Goal: Information Seeking & Learning: Compare options

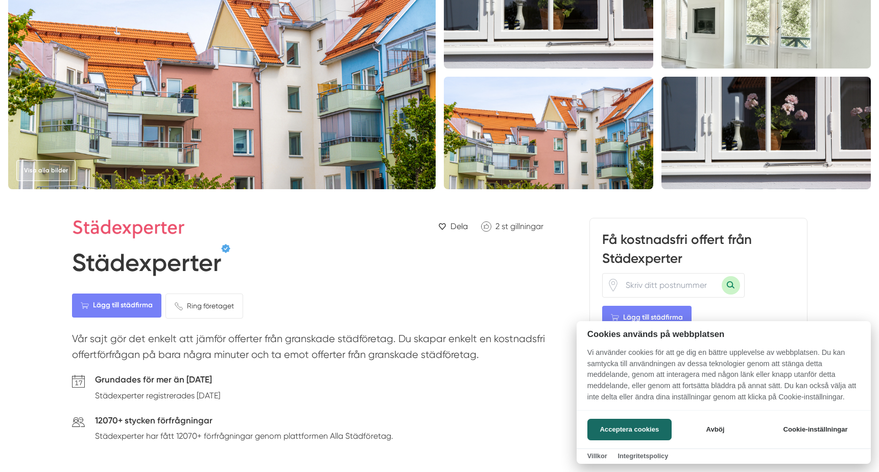
scroll to position [102, 0]
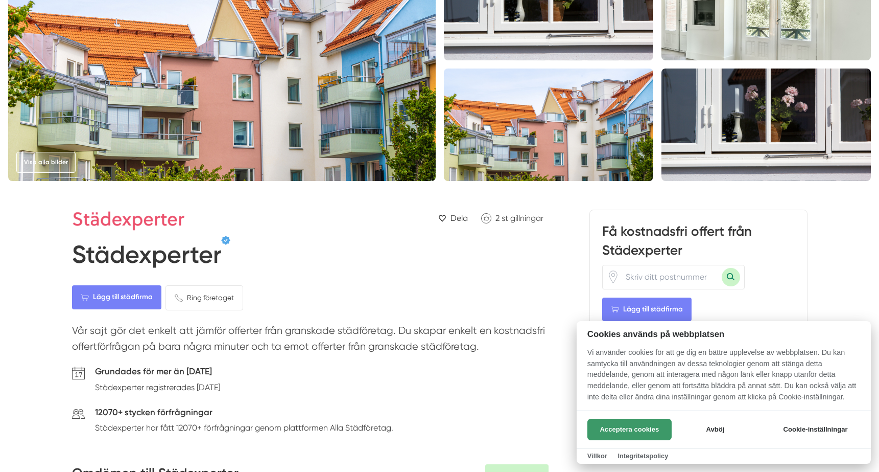
click at [660, 427] on button "Acceptera cookies" at bounding box center [630, 429] width 84 height 21
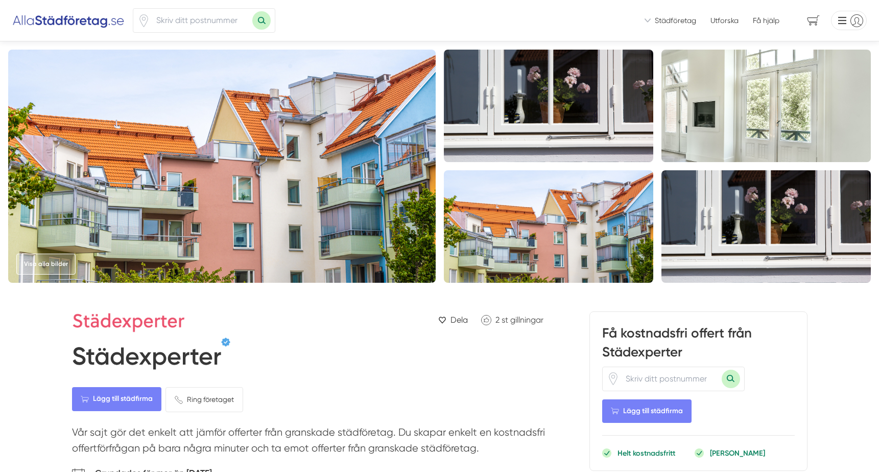
scroll to position [0, 0]
click at [647, 20] on icon at bounding box center [648, 20] width 6 height 4
click at [657, 21] on span "Städföretag" at bounding box center [675, 20] width 41 height 10
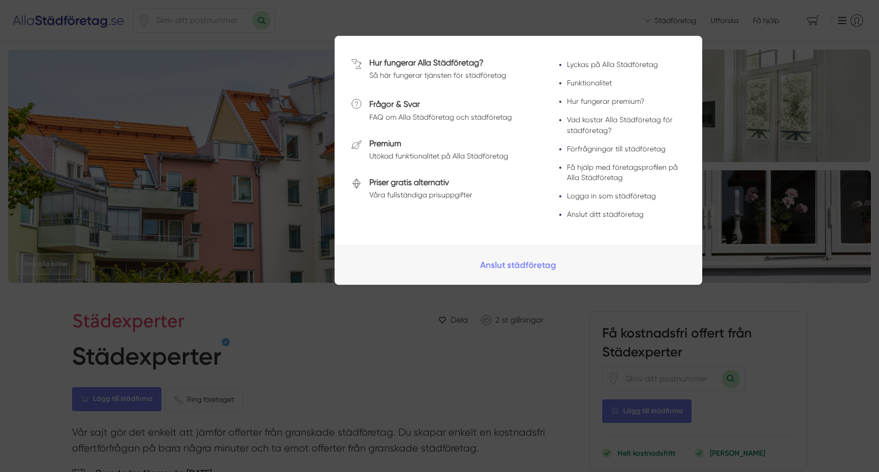
click at [657, 21] on span at bounding box center [439, 17] width 879 height 11
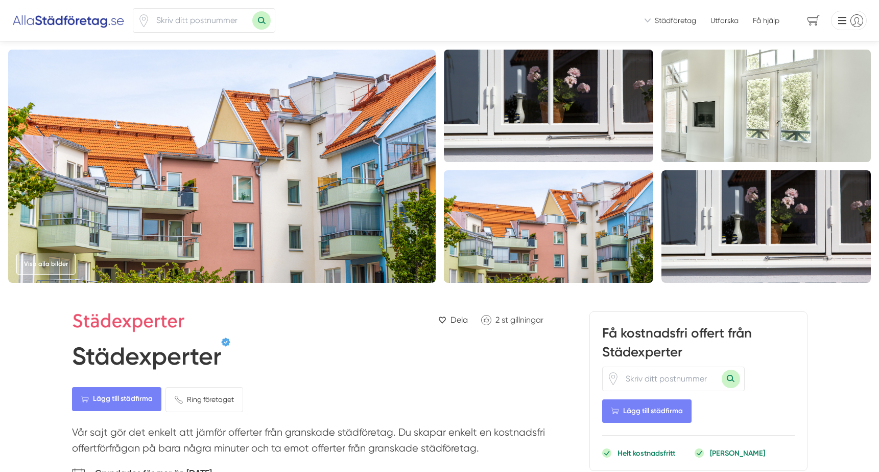
click at [724, 22] on link "Utforska" at bounding box center [725, 20] width 28 height 10
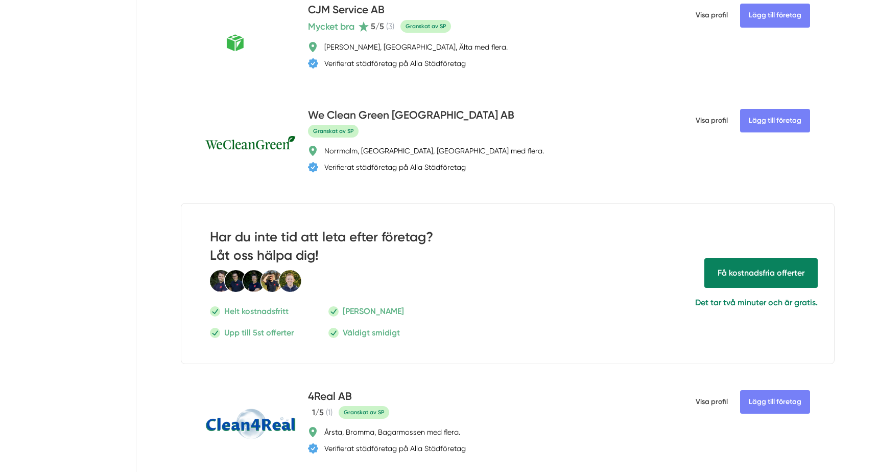
scroll to position [143, 0]
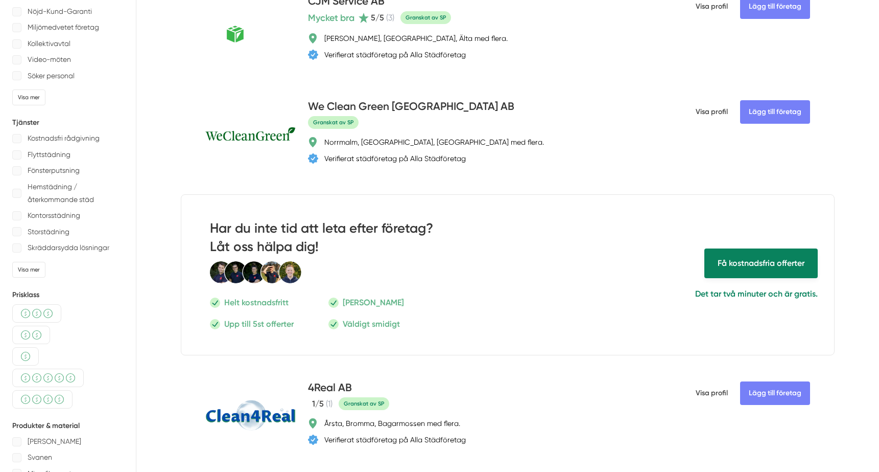
click at [751, 260] on span "Få kostnadsfria offerter" at bounding box center [761, 262] width 113 height 29
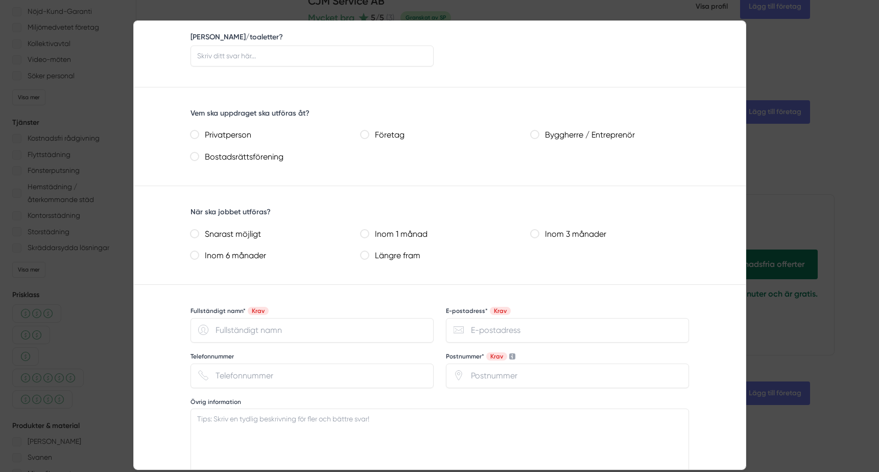
scroll to position [469, 0]
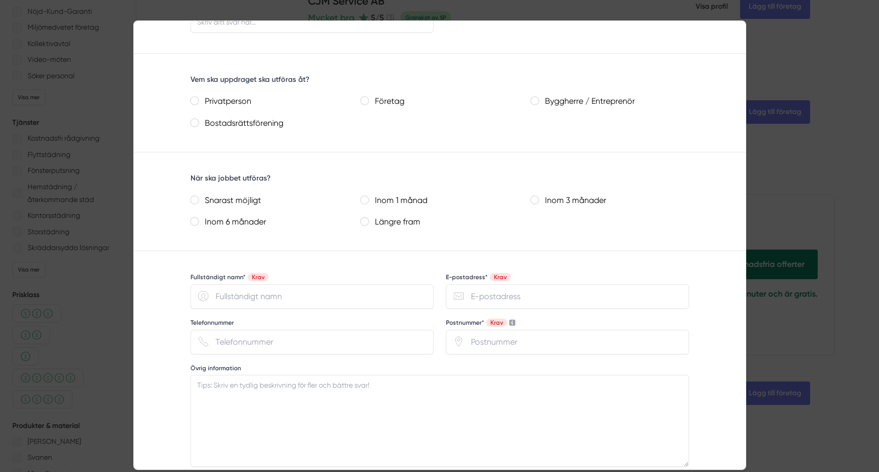
click at [799, 201] on div at bounding box center [439, 236] width 879 height 472
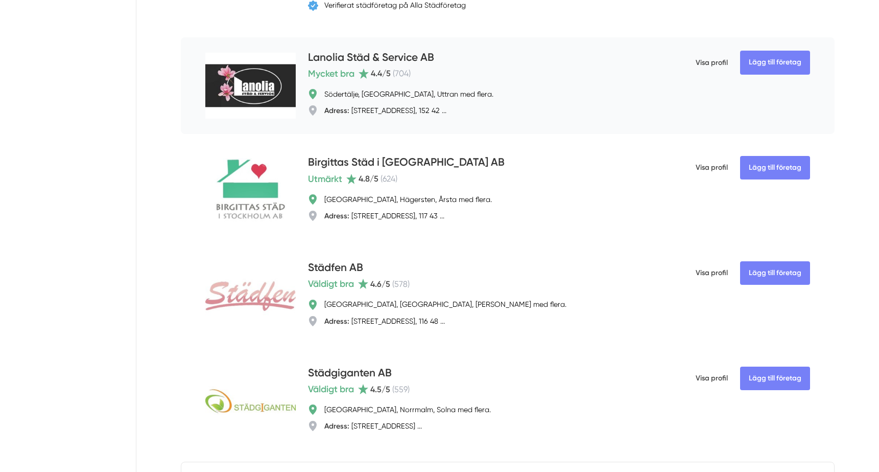
scroll to position [789, 0]
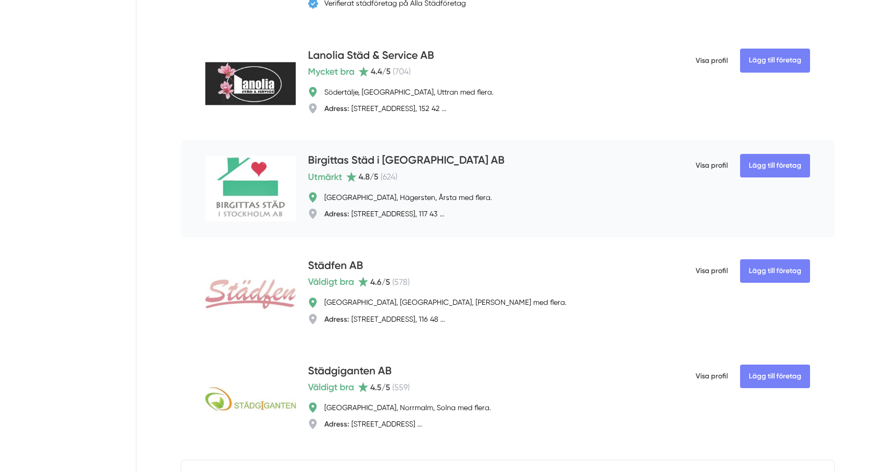
click at [429, 159] on h4 "Birgittas Städ i Stockholm AB" at bounding box center [406, 160] width 197 height 17
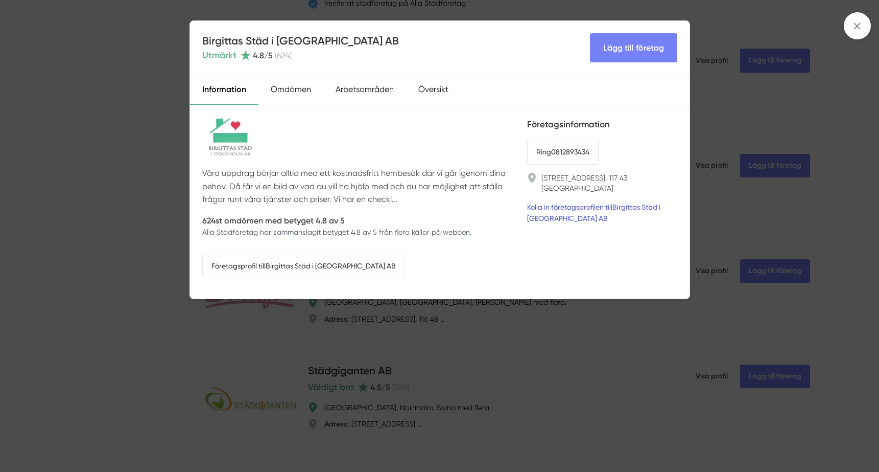
click at [573, 201] on link "Kolla in företagsprofilen till Birgittas Städ i Stockholm AB" at bounding box center [602, 212] width 150 height 22
drag, startPoint x: 733, startPoint y: 102, endPoint x: 753, endPoint y: 97, distance: 21.1
click at [733, 102] on div "Birgittas Städ i Stockholm AB Utmärkt 4.8 /5 ( 624 ) Lägg till företag Informat…" at bounding box center [439, 236] width 879 height 472
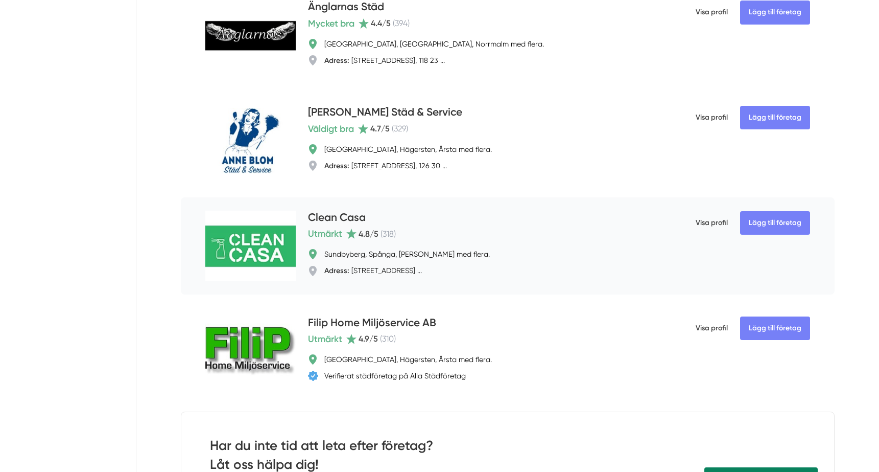
scroll to position [2559, 0]
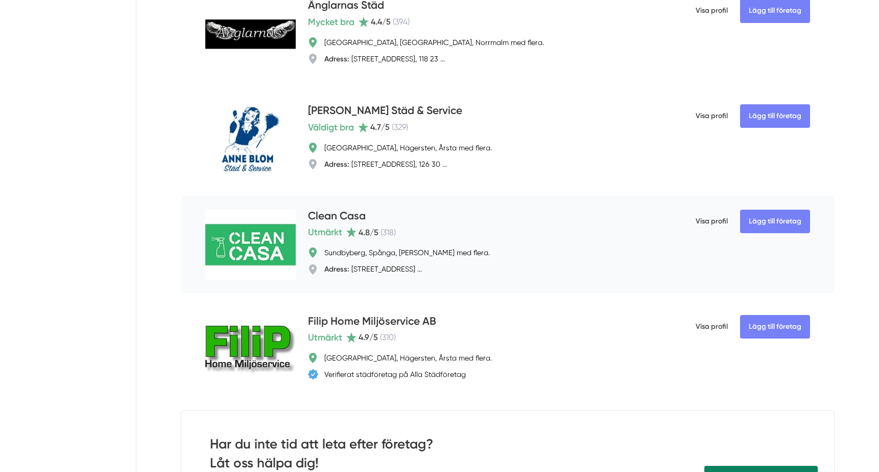
click at [349, 217] on h4 "Clean Casa" at bounding box center [337, 216] width 58 height 17
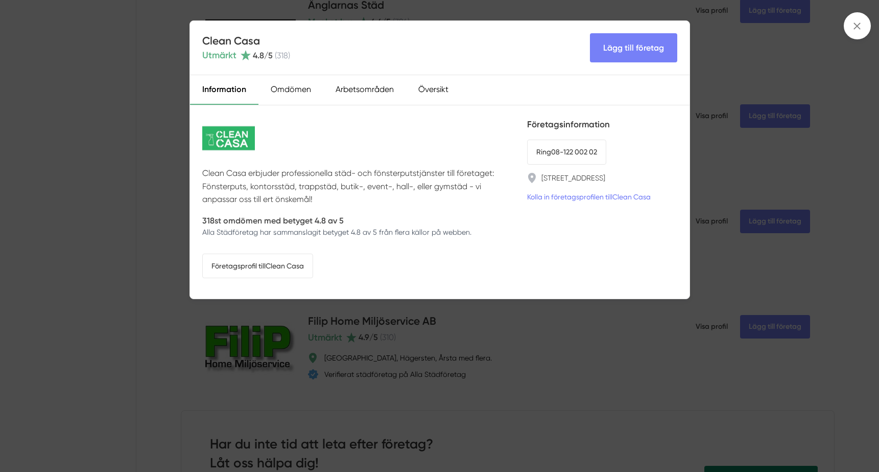
click at [550, 309] on div "Clean Casa Utmärkt 4.8 /5 ( 318 ) Lägg till företag Information Omdömen Arbetso…" at bounding box center [439, 236] width 879 height 472
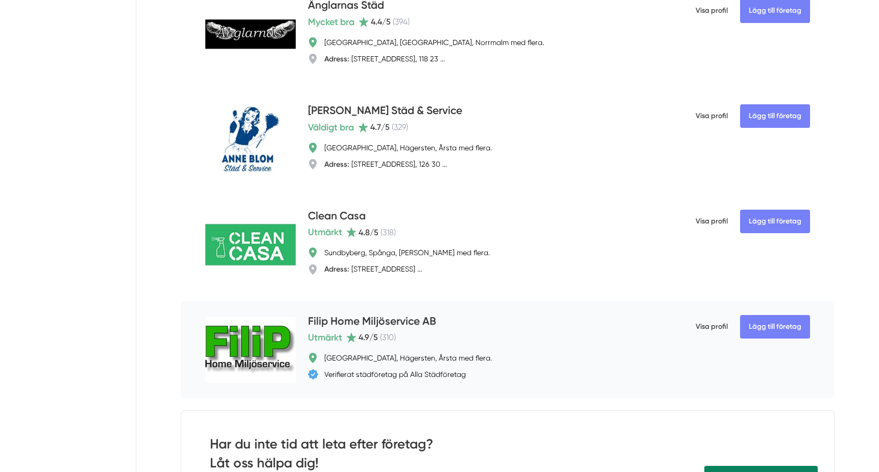
scroll to position [2560, 0]
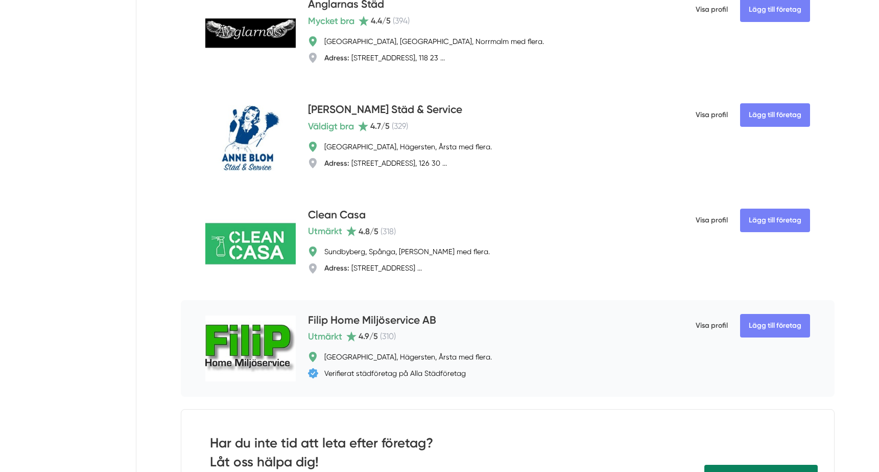
click at [377, 322] on h4 "Filip Home Miljöservice AB" at bounding box center [372, 320] width 128 height 17
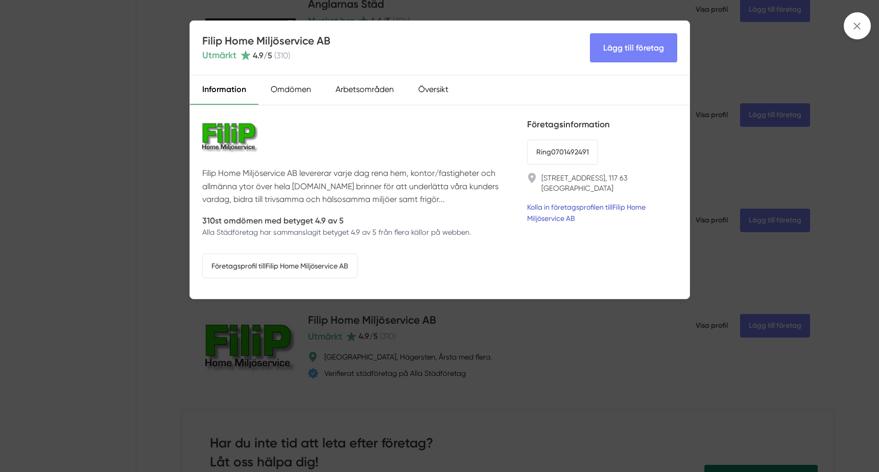
click at [572, 203] on link "Kolla in företagsprofilen till Filip Home Miljöservice AB" at bounding box center [602, 212] width 150 height 22
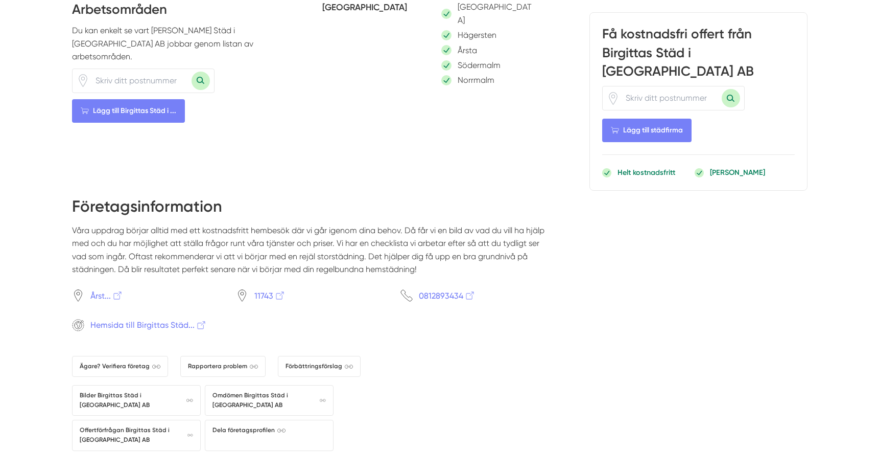
scroll to position [923, 0]
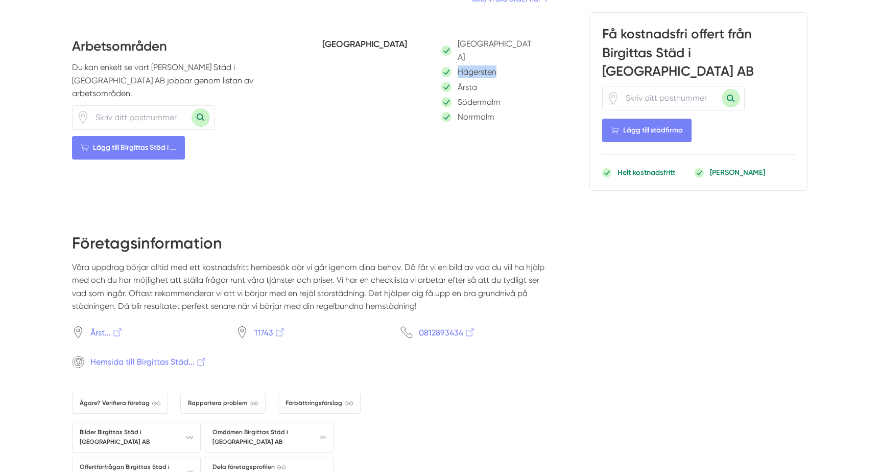
drag, startPoint x: 499, startPoint y: 56, endPoint x: 450, endPoint y: 54, distance: 49.6
click at [451, 65] on div "Hägersten" at bounding box center [489, 71] width 95 height 13
drag, startPoint x: 442, startPoint y: 55, endPoint x: 395, endPoint y: 58, distance: 47.1
click at [441, 55] on div "Stockholms län Stockholm Hägersten Årsta Södermalm Norrmalm" at bounding box center [435, 81] width 226 height 88
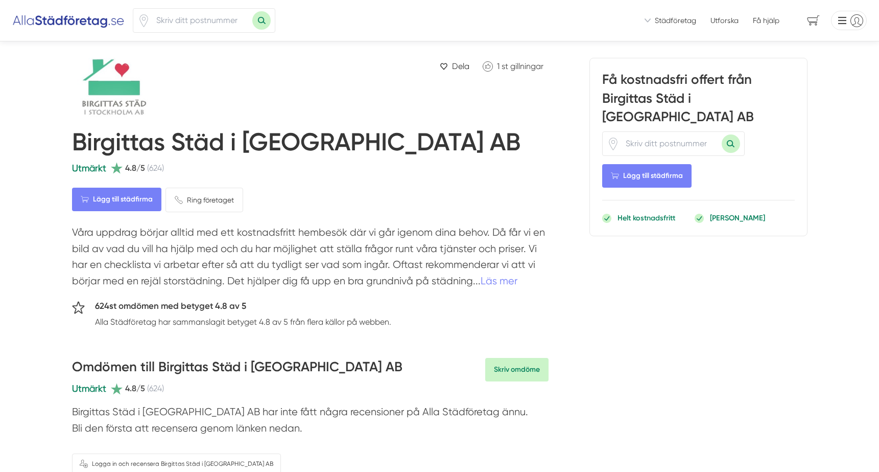
scroll to position [0, 0]
